Goal: Obtain resource: Download file/media

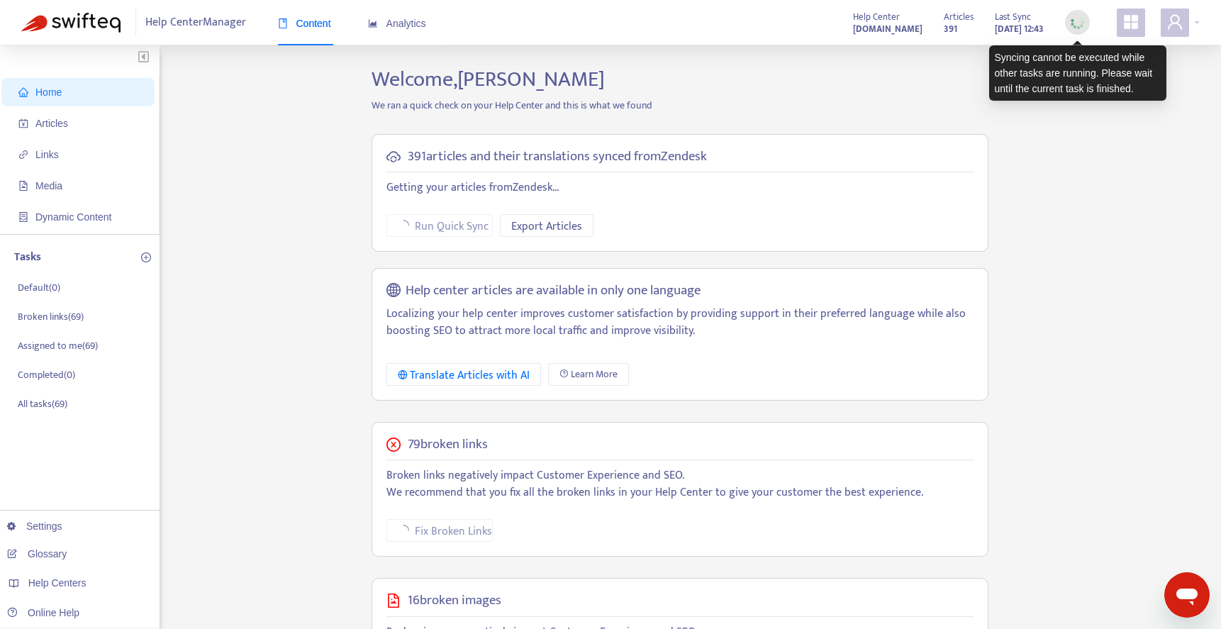
click at [1070, 25] on img at bounding box center [1077, 22] width 18 height 18
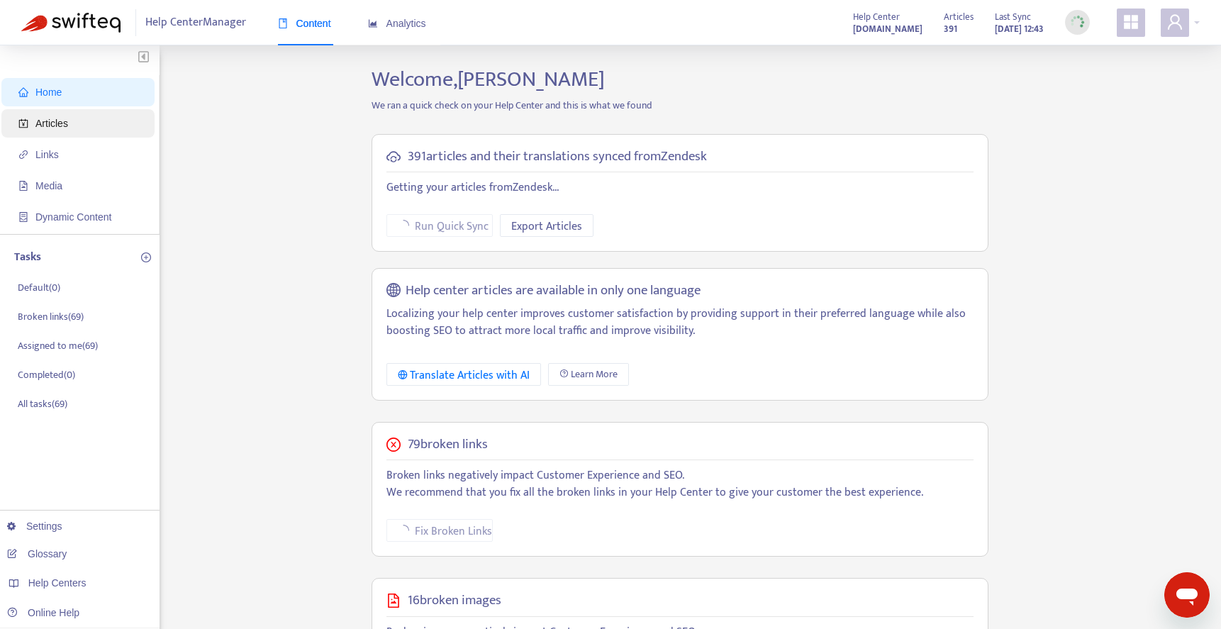
click at [77, 119] on span "Articles" at bounding box center [80, 123] width 125 height 28
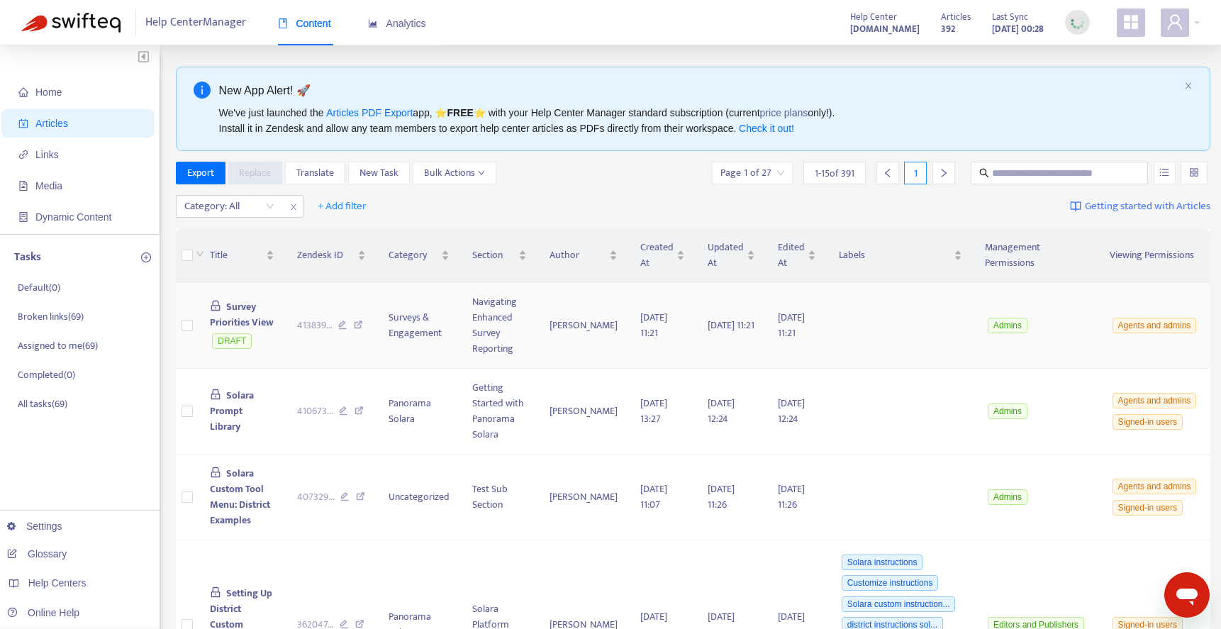
click at [261, 311] on td "Survey Priorities View DRAFT" at bounding box center [242, 326] width 87 height 86
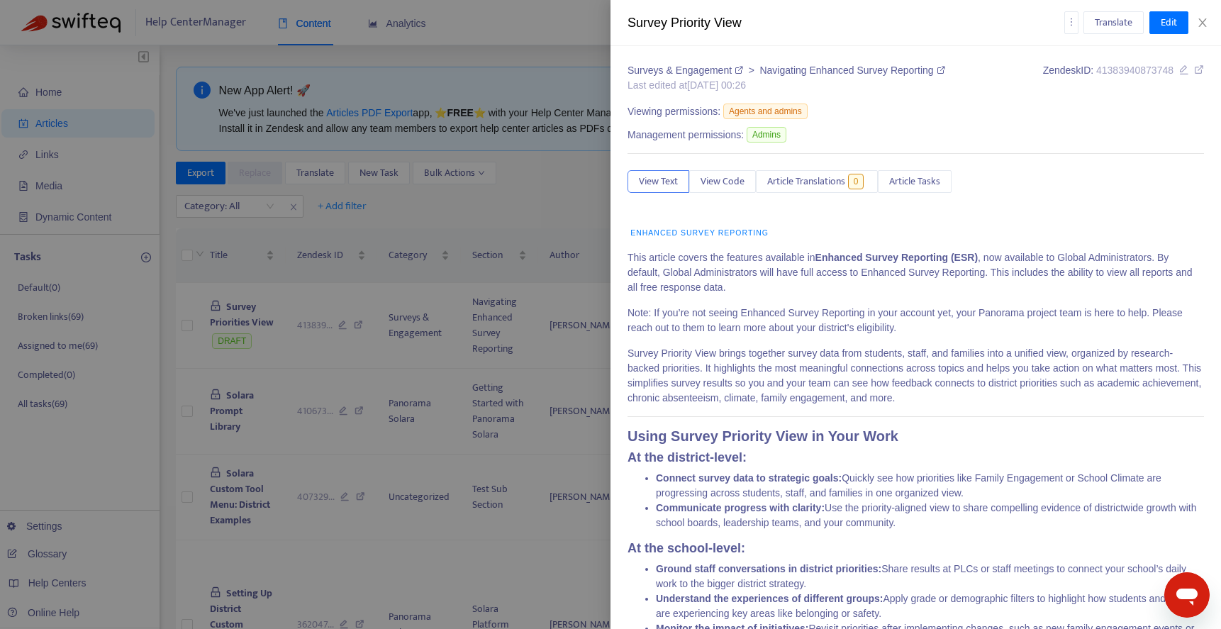
click at [396, 225] on div at bounding box center [610, 314] width 1221 height 629
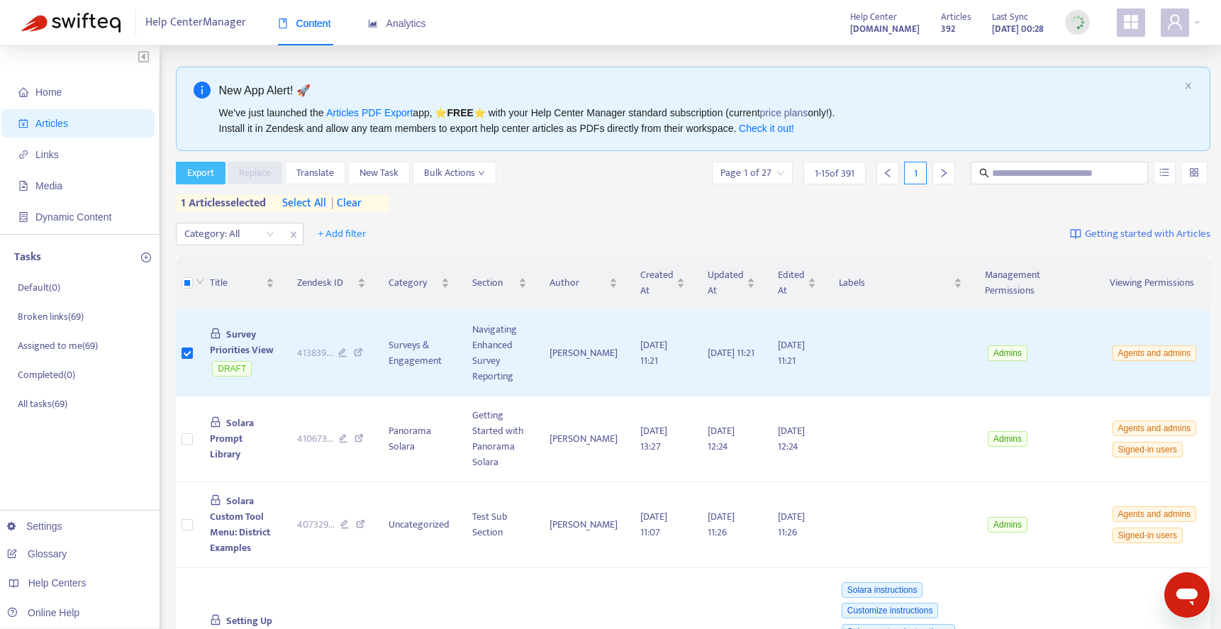
click at [201, 167] on span "Export" at bounding box center [200, 173] width 27 height 16
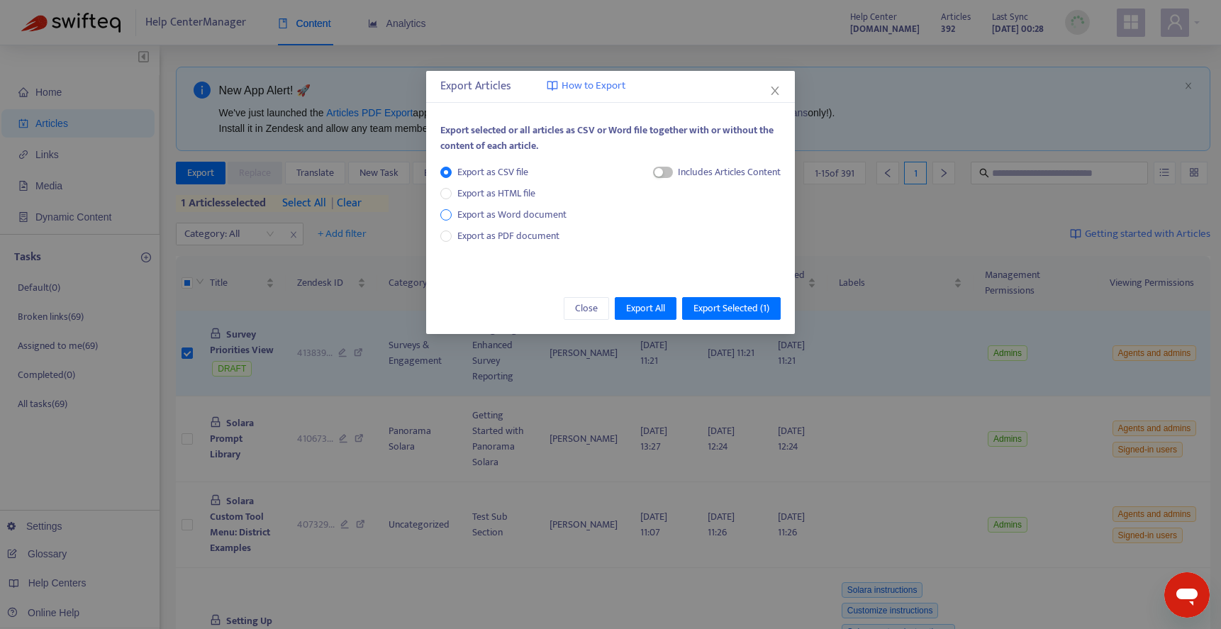
click at [532, 216] on span "Export as Word document" at bounding box center [512, 215] width 121 height 16
click at [529, 237] on span "Export as PDF document" at bounding box center [508, 236] width 102 height 16
click at [713, 309] on span "Export Selected ( 1 )" at bounding box center [731, 309] width 76 height 16
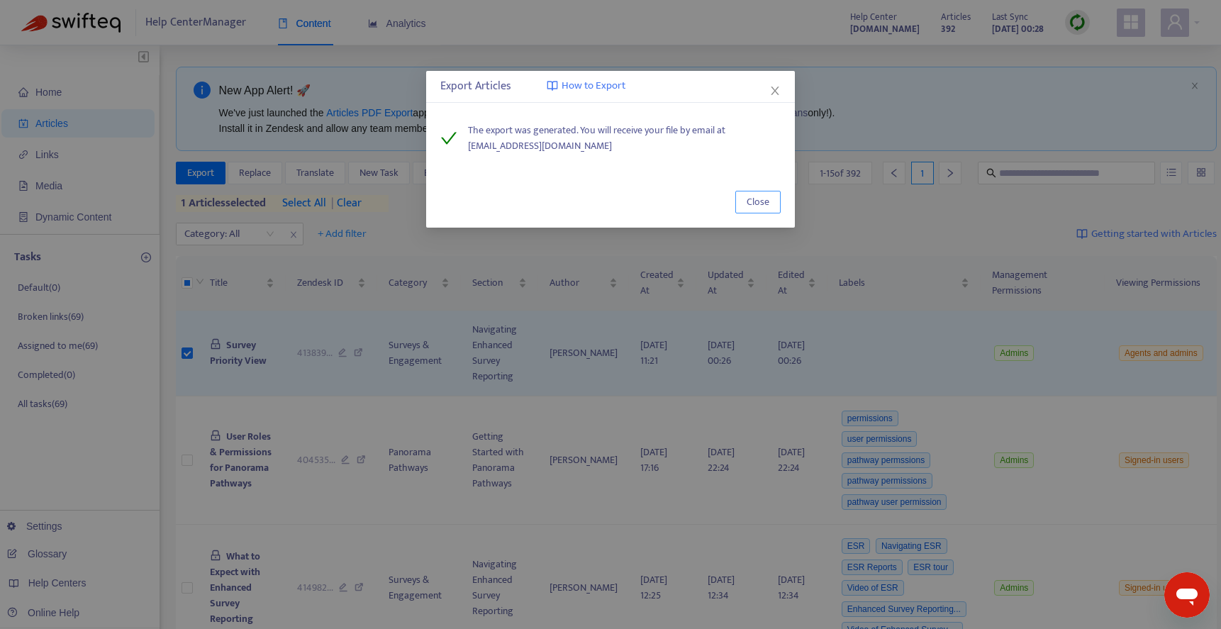
click at [755, 195] on span "Close" at bounding box center [758, 202] width 23 height 16
